Goal: Information Seeking & Learning: Learn about a topic

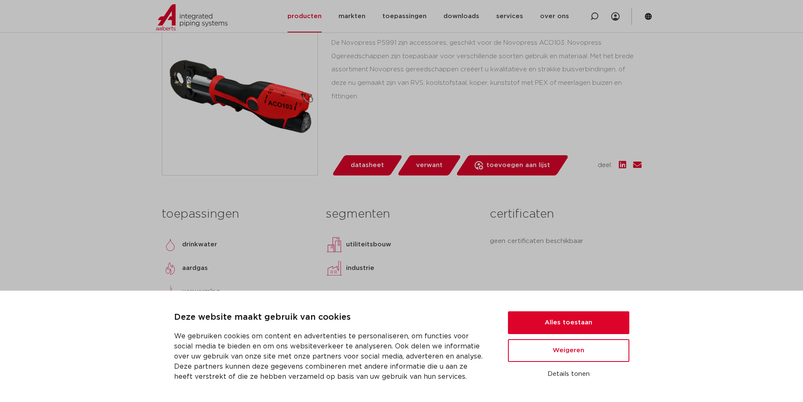
scroll to position [337, 0]
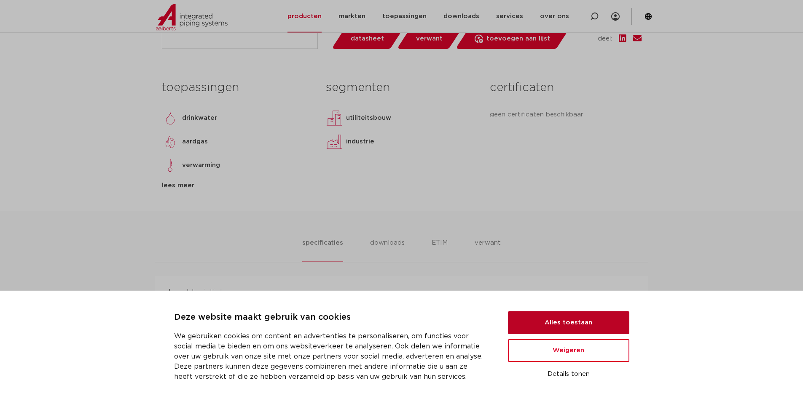
drag, startPoint x: 594, startPoint y: 323, endPoint x: 592, endPoint y: 318, distance: 5.5
click at [594, 322] on button "Alles toestaan" at bounding box center [568, 322] width 121 height 23
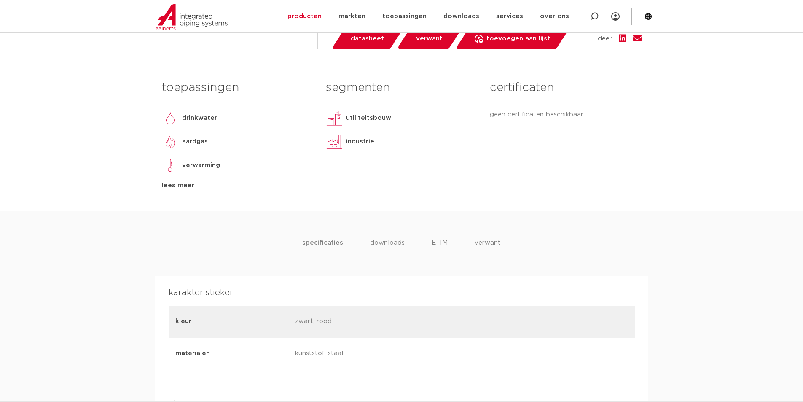
scroll to position [0, 0]
drag, startPoint x: 576, startPoint y: 156, endPoint x: 501, endPoint y: 175, distance: 77.5
click at [559, 160] on div "certificaten geen certificaten beschikbaar" at bounding box center [566, 133] width 164 height 115
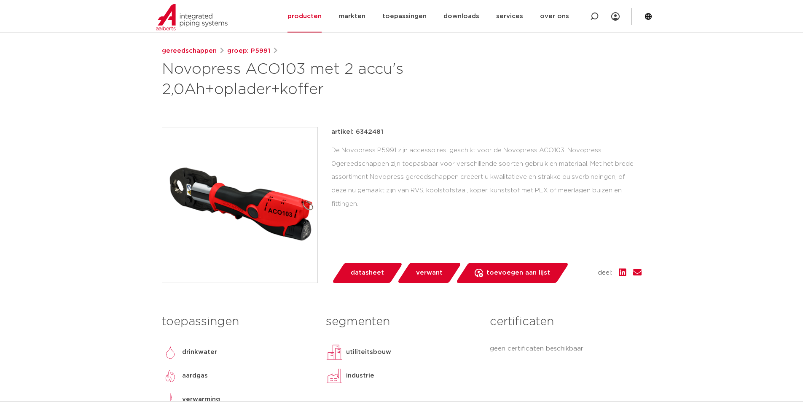
scroll to position [127, 0]
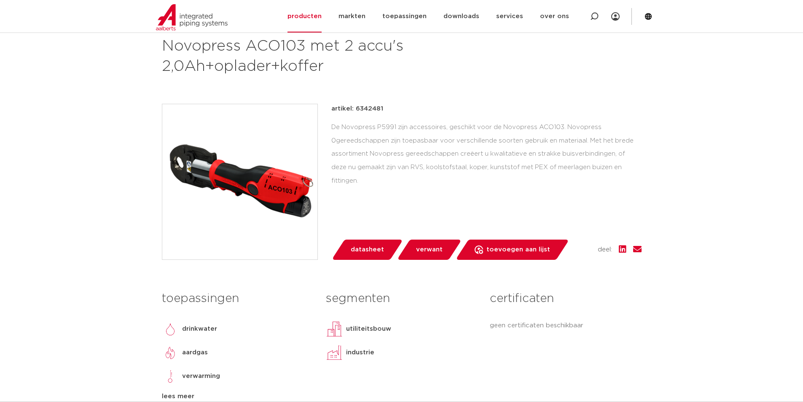
click at [274, 190] on img at bounding box center [239, 181] width 155 height 155
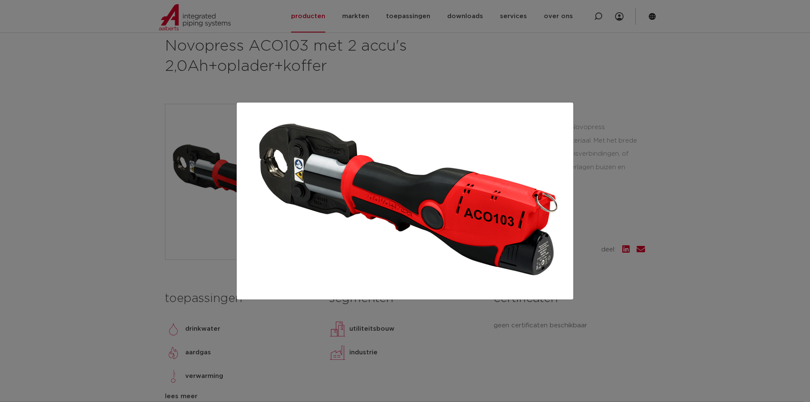
click at [626, 117] on div at bounding box center [405, 201] width 810 height 402
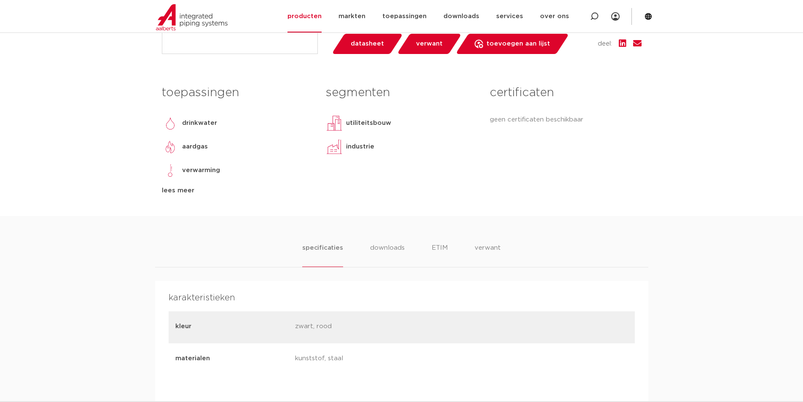
scroll to position [337, 0]
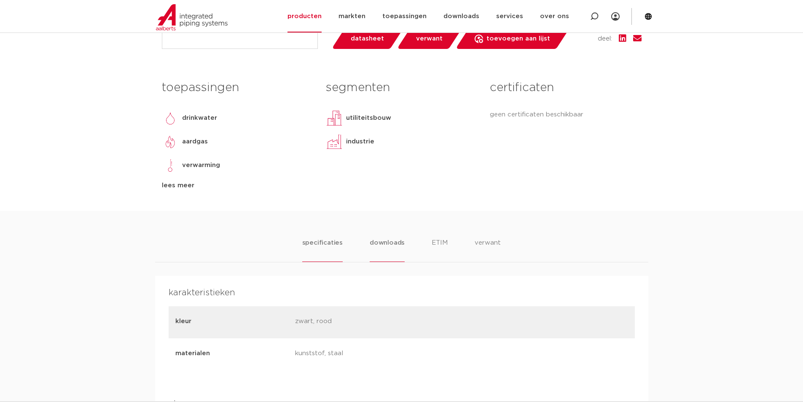
click at [392, 244] on li "downloads" at bounding box center [387, 250] width 35 height 24
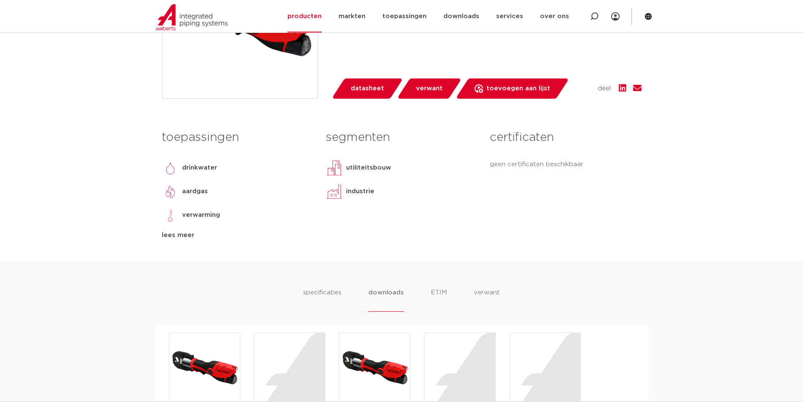
scroll to position [413, 0]
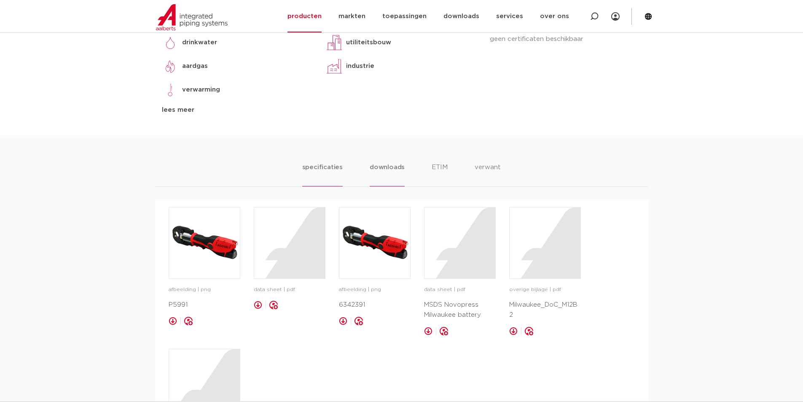
click at [336, 163] on li "specificaties" at bounding box center [322, 174] width 40 height 24
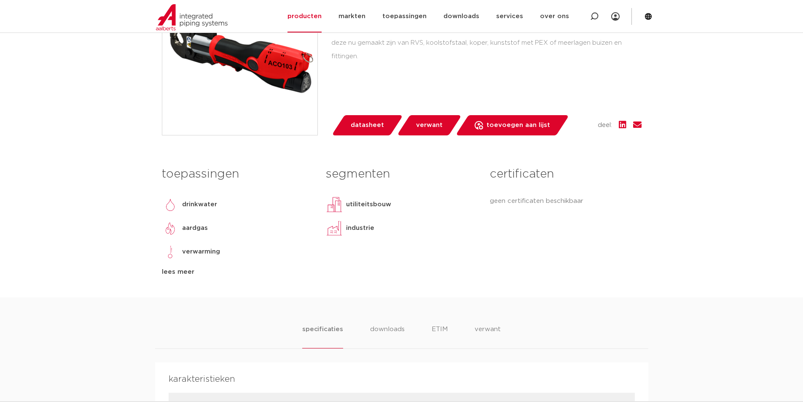
scroll to position [253, 0]
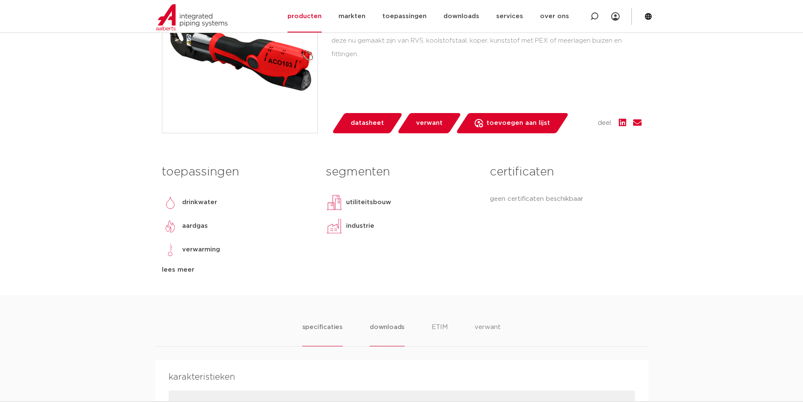
click at [384, 327] on li "downloads" at bounding box center [387, 334] width 35 height 24
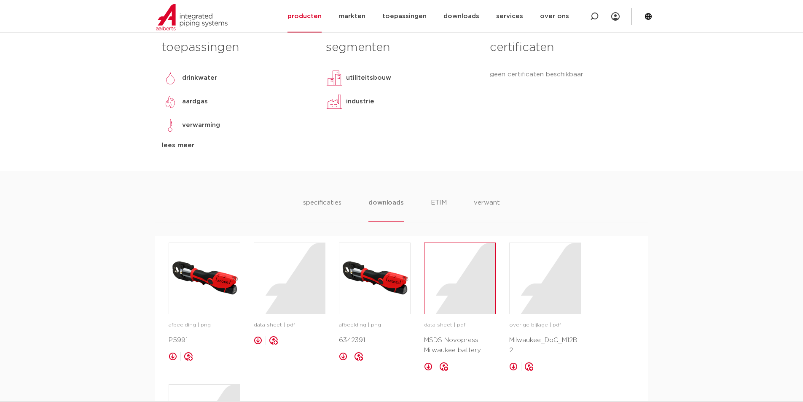
scroll to position [380, 0]
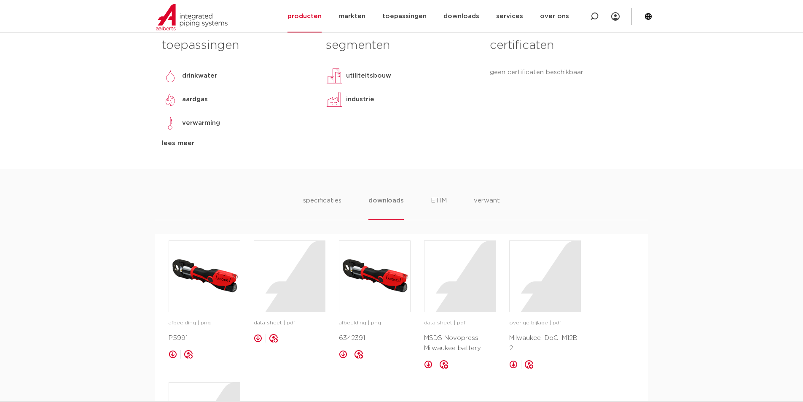
click at [439, 191] on div "specificaties downloads ETIM verwant specificaties downloads ETIM verwant karak…" at bounding box center [401, 343] width 803 height 349
click at [440, 197] on li "ETIM" at bounding box center [438, 208] width 15 height 24
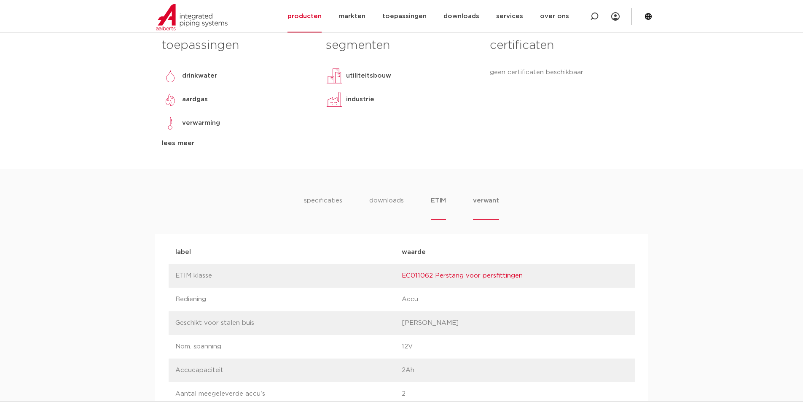
click at [486, 203] on li "verwant" at bounding box center [486, 208] width 26 height 24
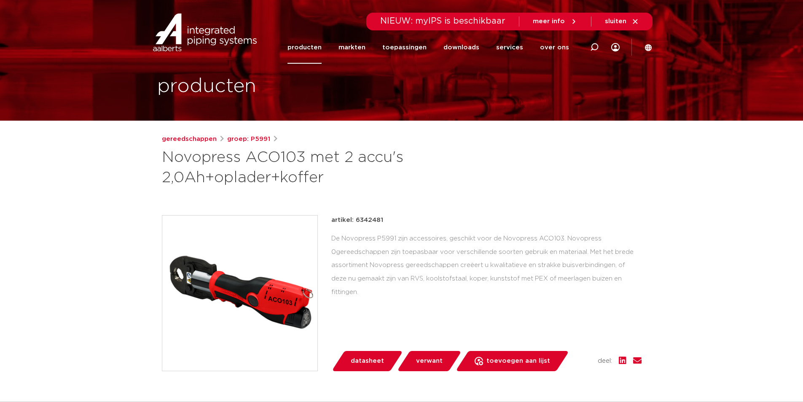
scroll to position [0, 0]
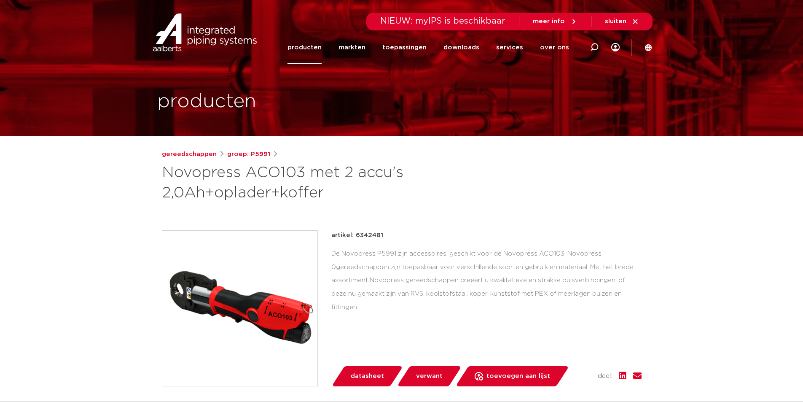
click at [466, 25] on span "NIEUW: myIPS is beschikbaar" at bounding box center [442, 21] width 125 height 8
click at [595, 46] on icon at bounding box center [594, 47] width 8 height 8
type input "persbekken aco 103"
click button "Zoeken" at bounding box center [0, 0] width 0 height 0
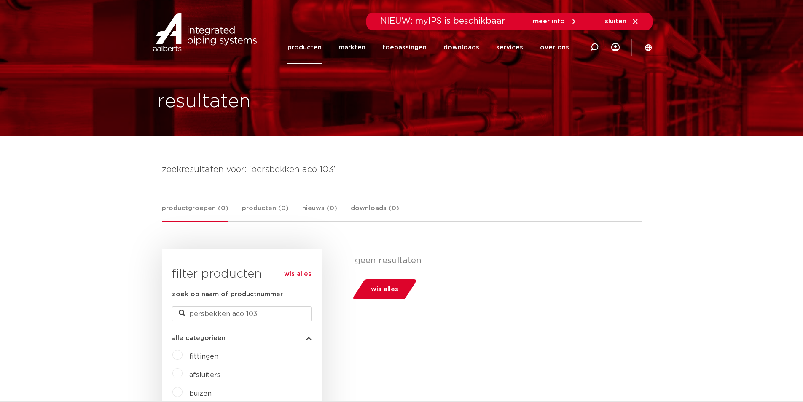
click at [512, 22] on div "NIEUW: myIPS is beschikbaar meer info sluiten" at bounding box center [510, 22] width 286 height 18
click at [599, 47] on icon at bounding box center [594, 47] width 8 height 8
type input "persbekken"
click button "Zoeken" at bounding box center [0, 0] width 0 height 0
click at [313, 49] on link "producten" at bounding box center [305, 47] width 34 height 32
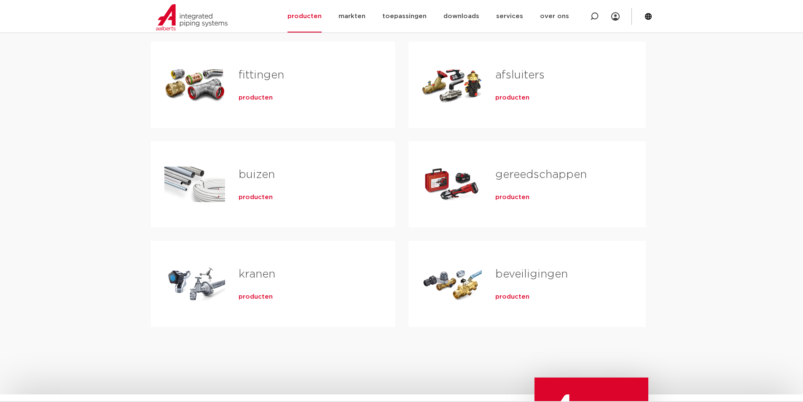
click at [551, 178] on link "gereedschappen" at bounding box center [541, 174] width 92 height 11
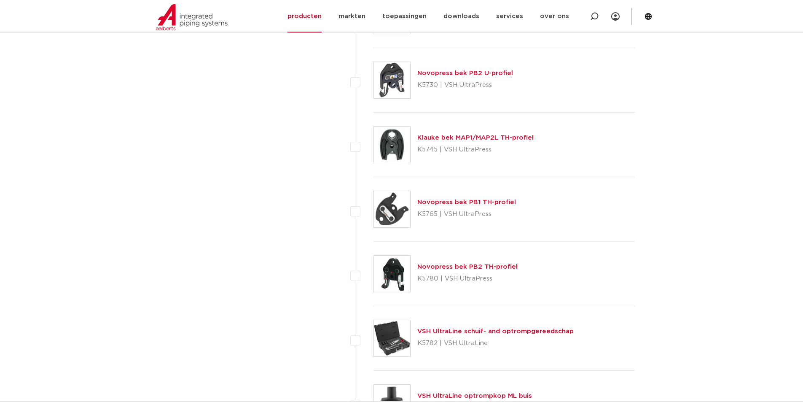
scroll to position [1434, 0]
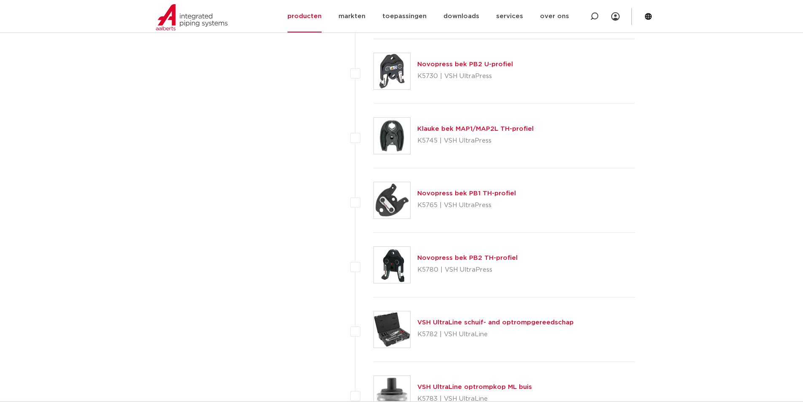
click at [465, 193] on link "Novopress bek PB1 TH-profiel" at bounding box center [466, 193] width 99 height 6
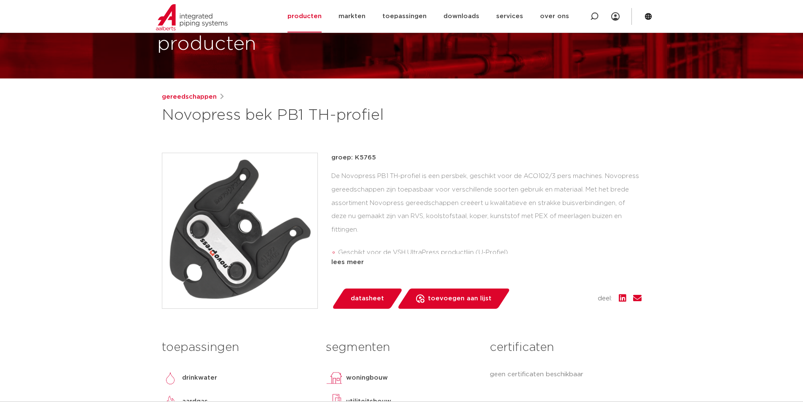
scroll to position [42, 0]
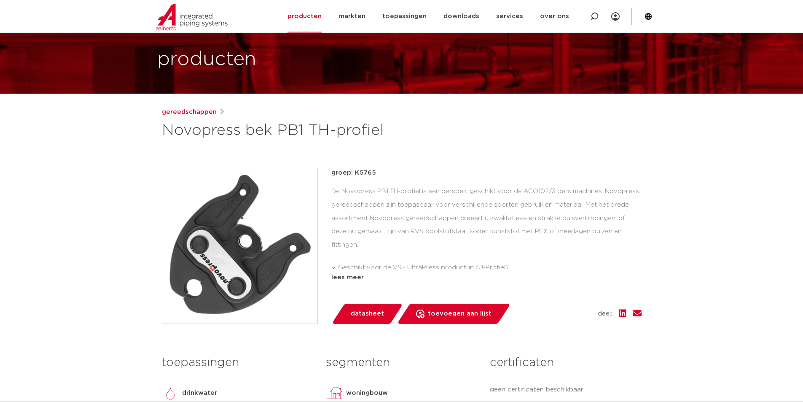
click at [485, 162] on div "gereedschappen Novopress bek PB1 TH-profiel groep: K5765 Geschikt voor de VSH U…" at bounding box center [401, 296] width 493 height 379
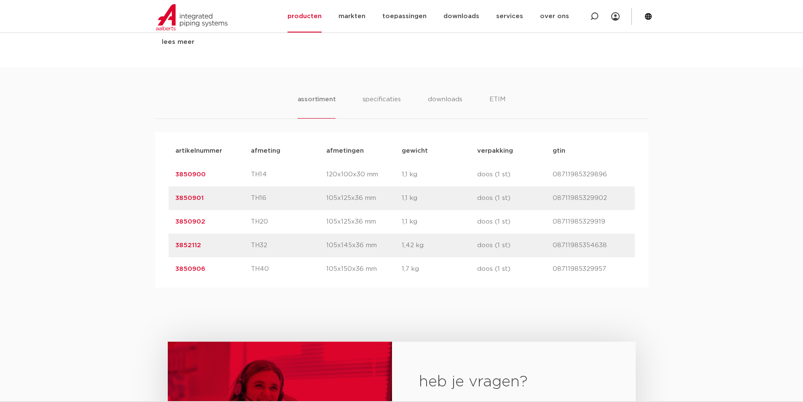
scroll to position [464, 0]
